Goal: Information Seeking & Learning: Learn about a topic

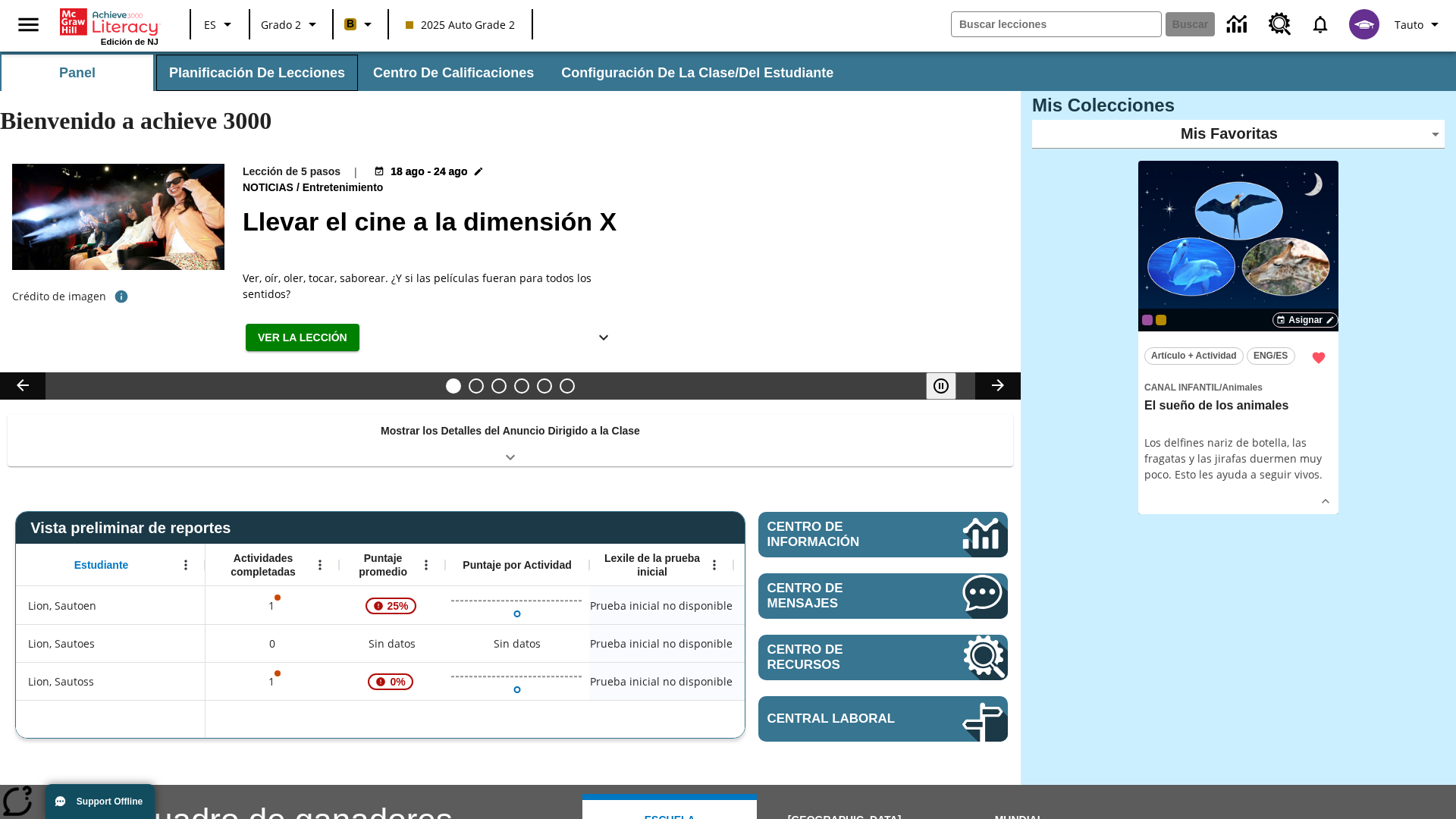
click at [254, 73] on button "Planificación de lecciones" at bounding box center [257, 72] width 201 height 36
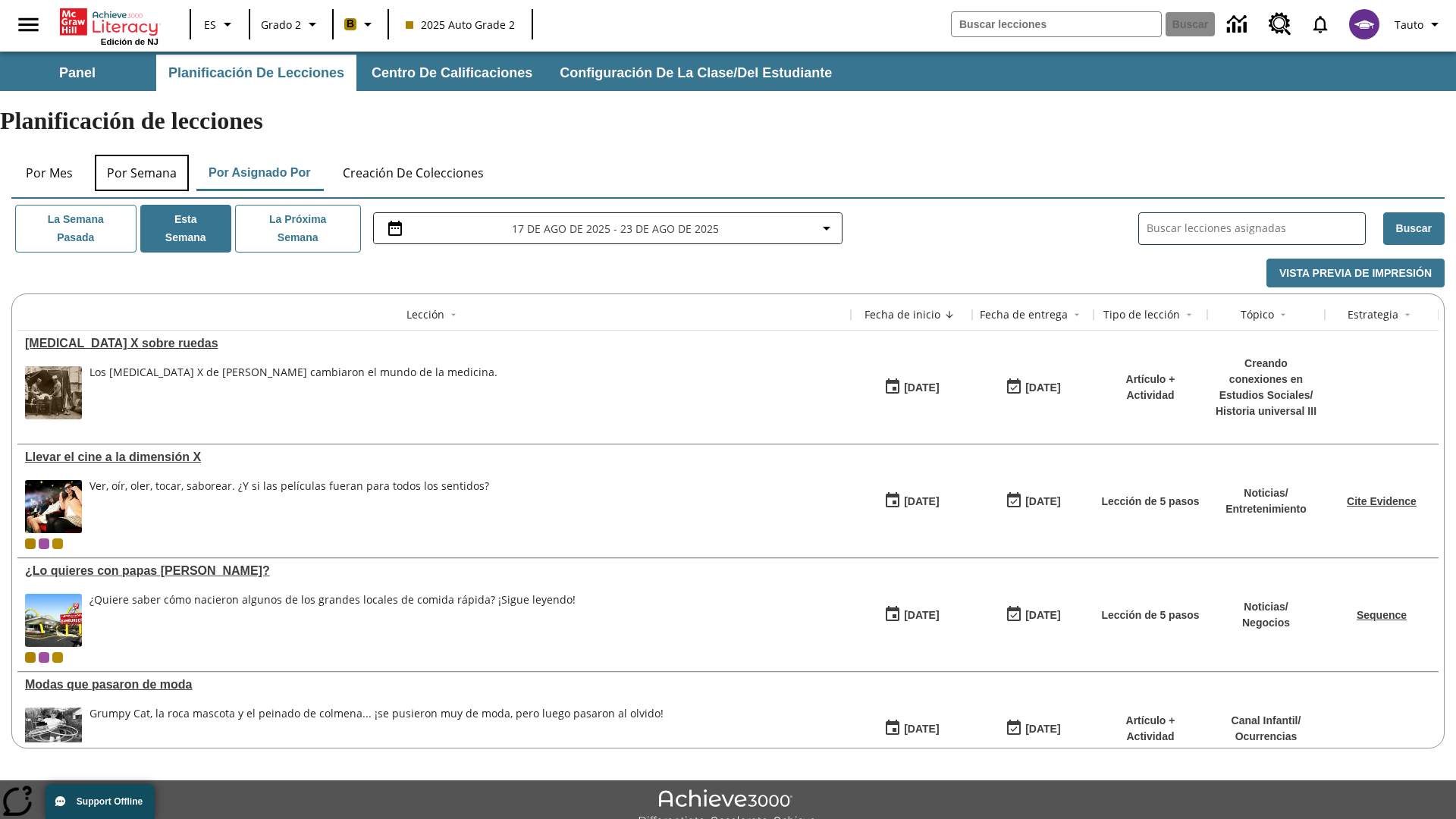
click at [142, 155] on button "Por semana" at bounding box center [141, 173] width 94 height 36
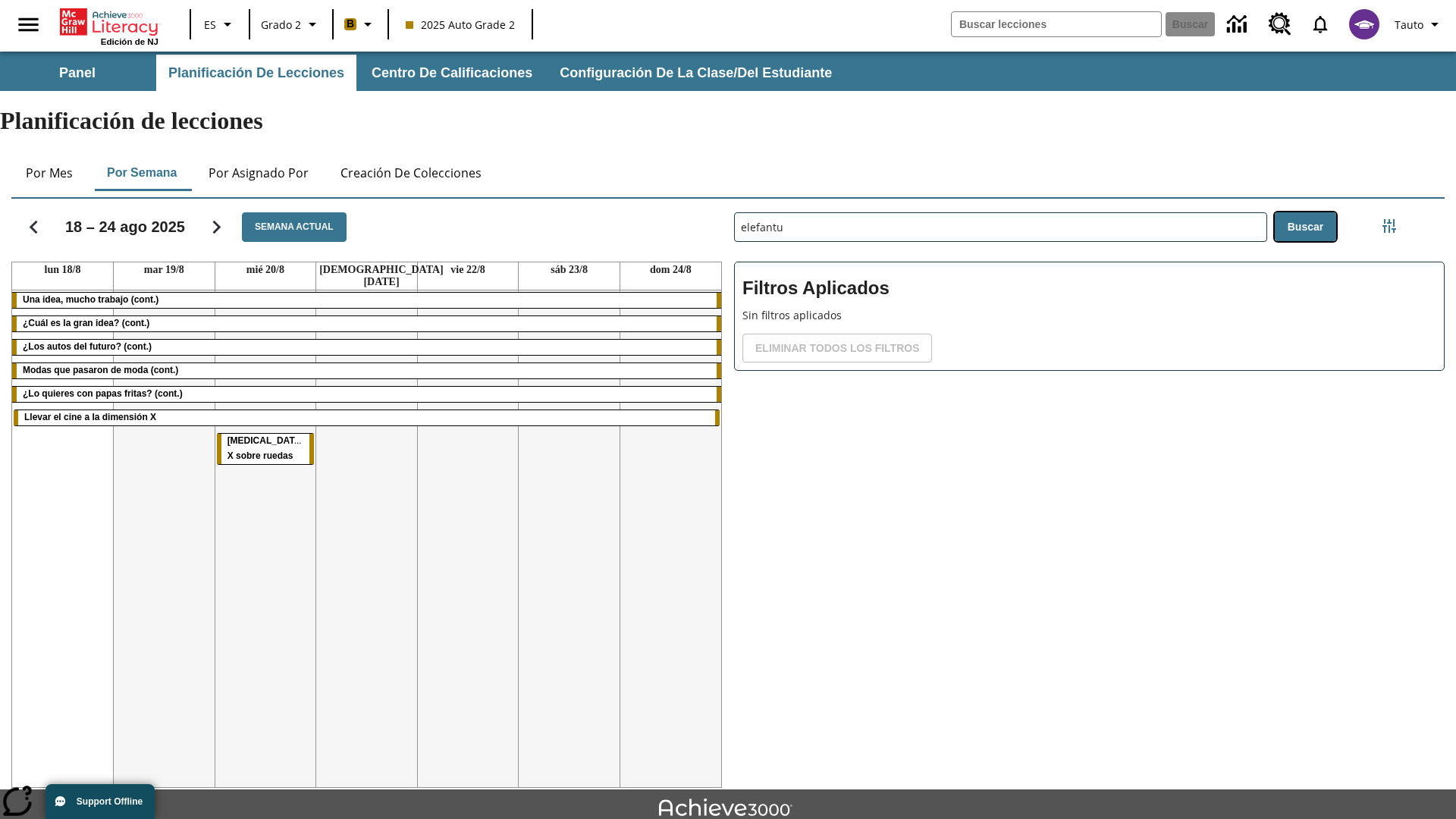
click at [1304, 213] on button "Buscar" at bounding box center [1305, 227] width 61 height 29
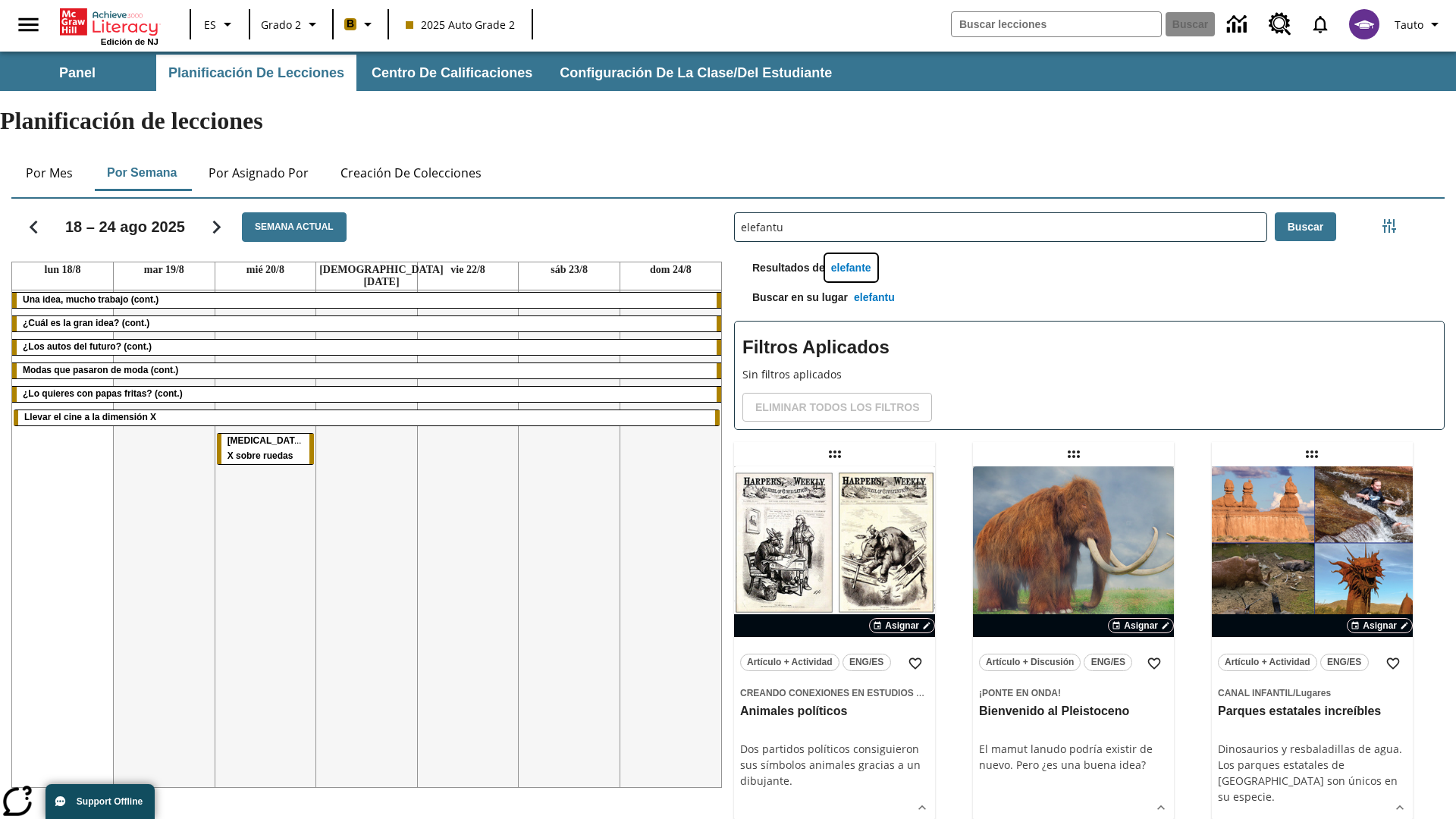
click at [853, 254] on button "elefante" at bounding box center [851, 268] width 53 height 28
type input "elefante"
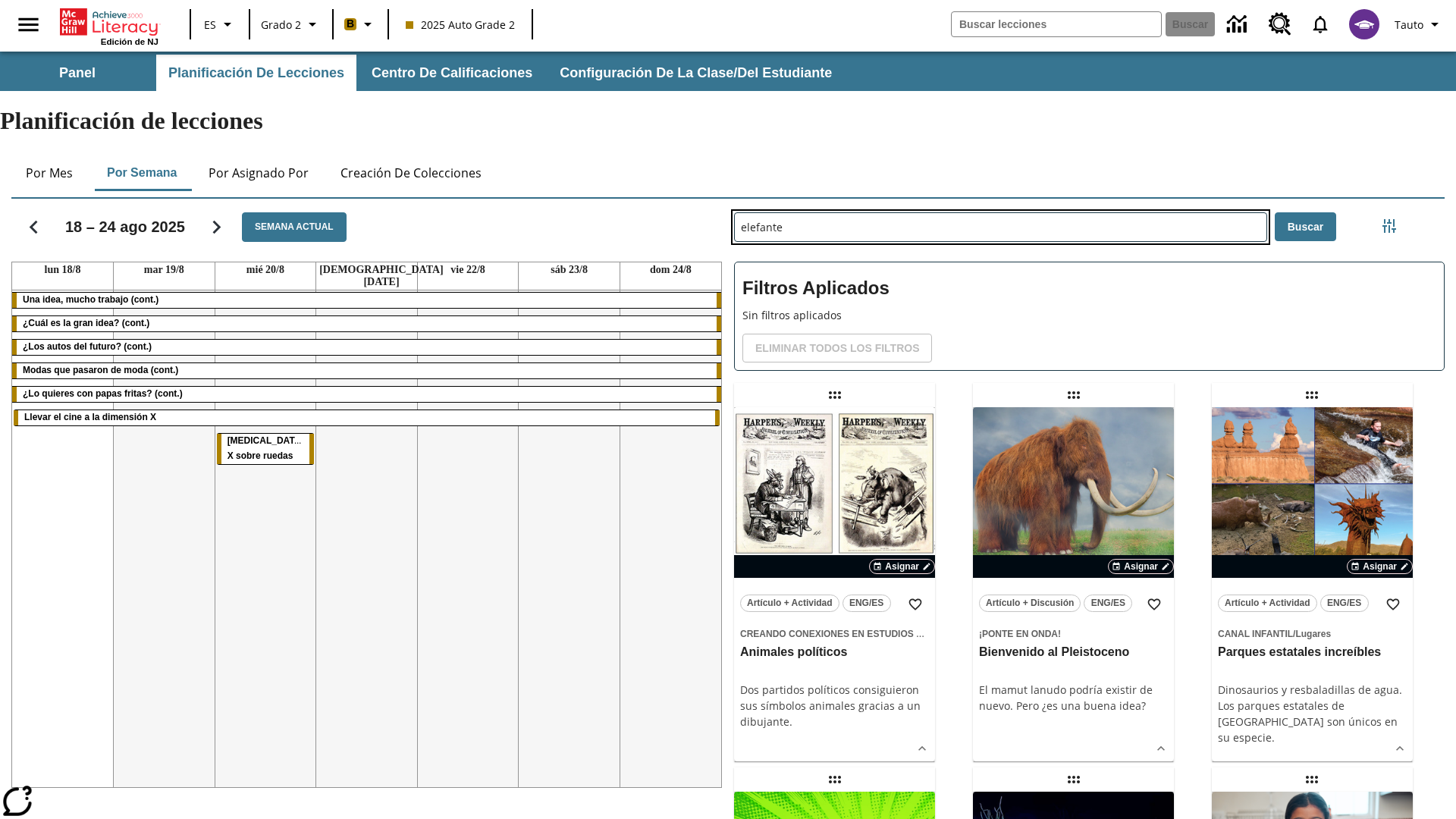
type input "elefantu"
